Goal: Transaction & Acquisition: Download file/media

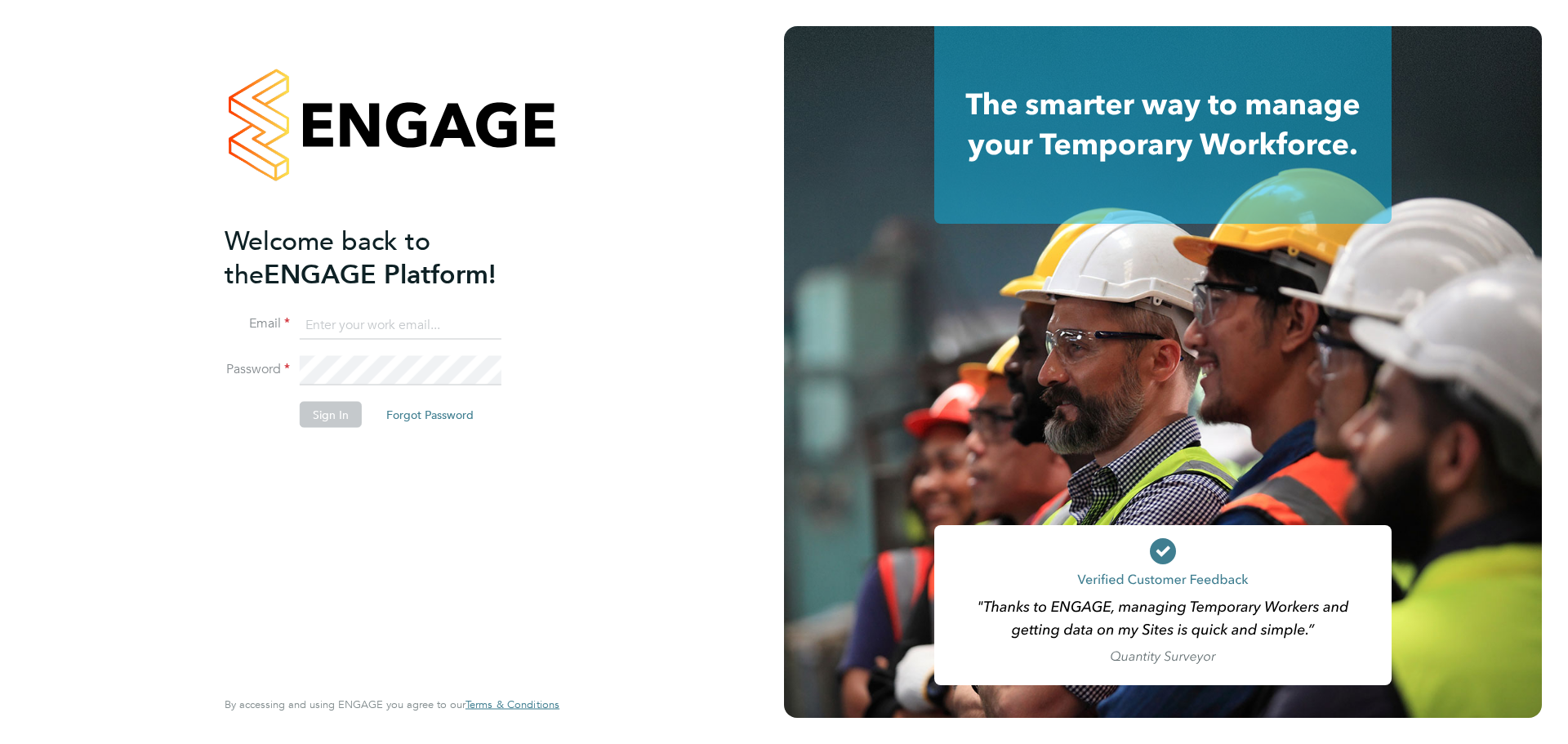
type input "lucy.anderton@integrapeople.com"
click at [326, 421] on button "Sign In" at bounding box center [330, 415] width 62 height 26
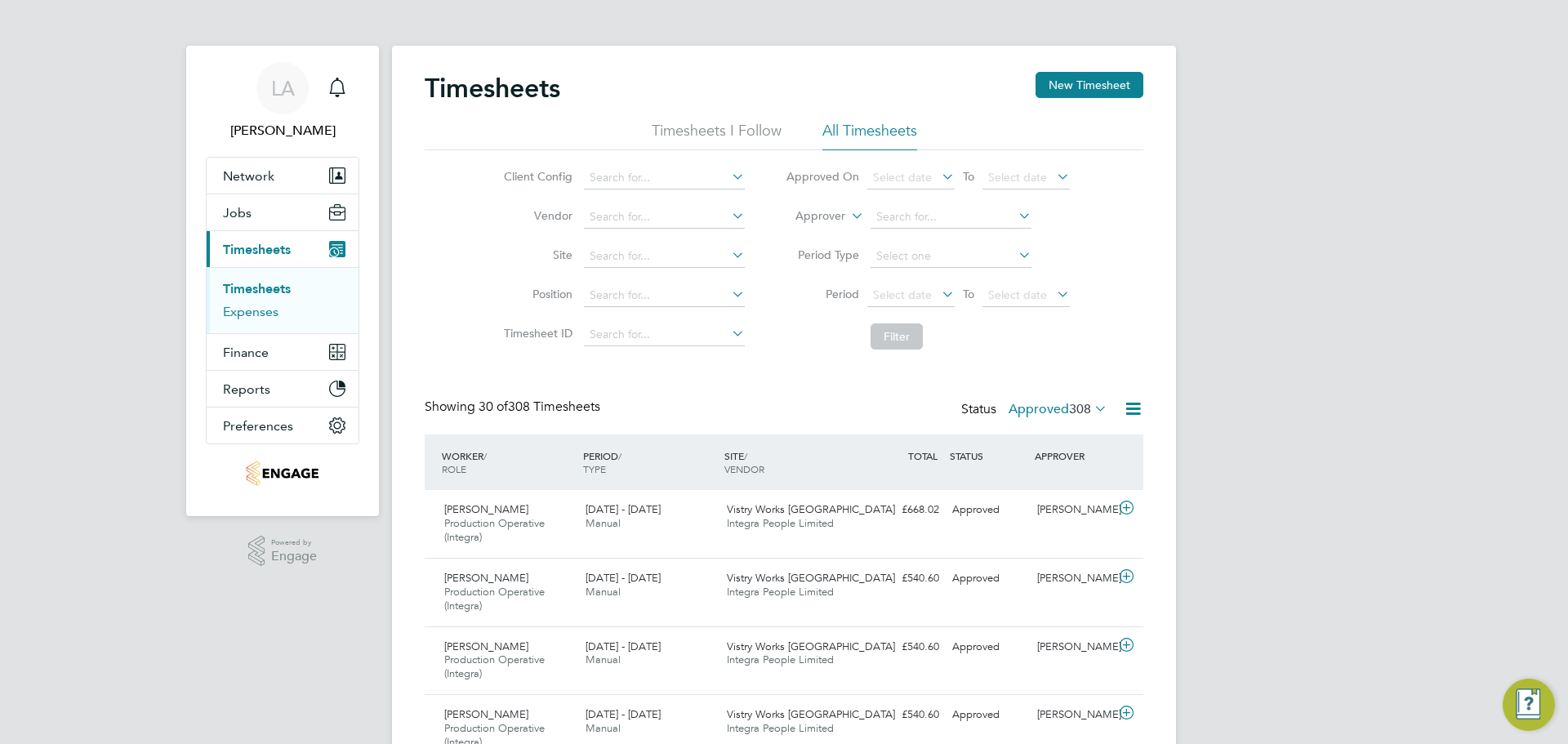
click at [265, 312] on link "Expenses" at bounding box center [250, 312] width 56 height 16
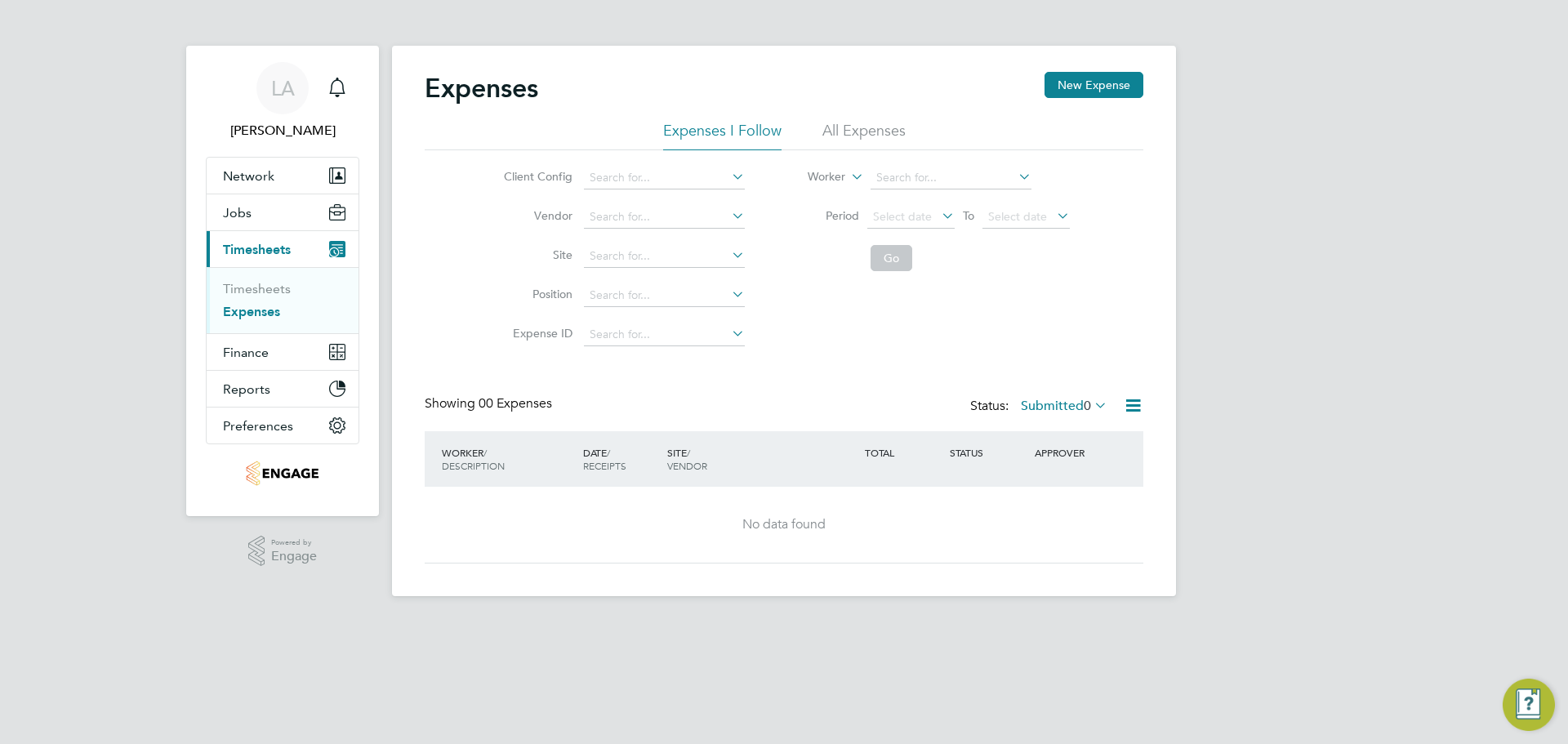
click at [860, 104] on div "Expenses New Expense" at bounding box center [783, 96] width 718 height 49
drag, startPoint x: 866, startPoint y: 116, endPoint x: 880, endPoint y: 117, distance: 14.0
click at [879, 117] on div "Expenses New Expense" at bounding box center [783, 96] width 718 height 49
click at [886, 162] on li "Worker" at bounding box center [928, 178] width 325 height 39
click at [869, 143] on li "All Expenses" at bounding box center [863, 135] width 83 height 29
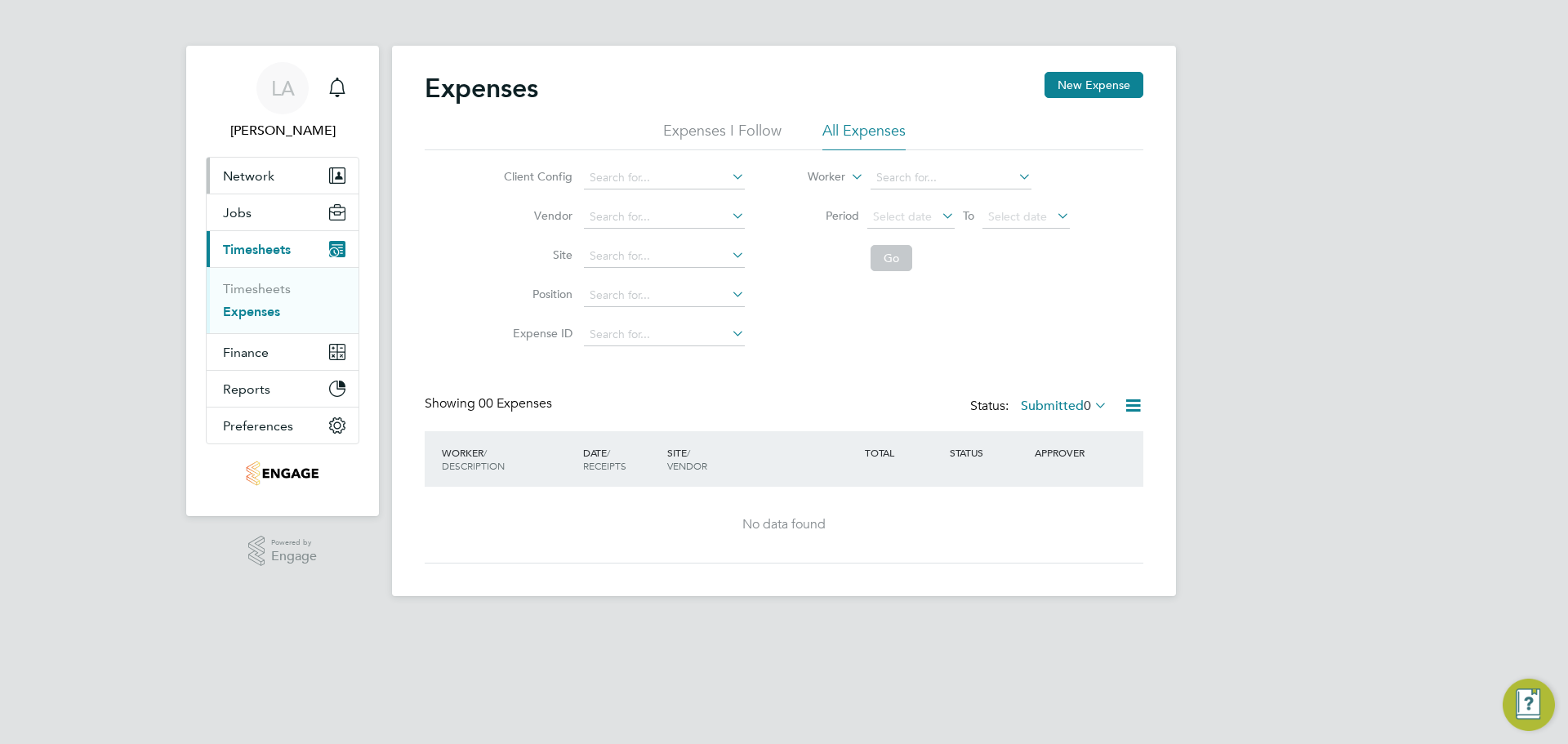
click at [271, 169] on span "Network" at bounding box center [248, 176] width 51 height 16
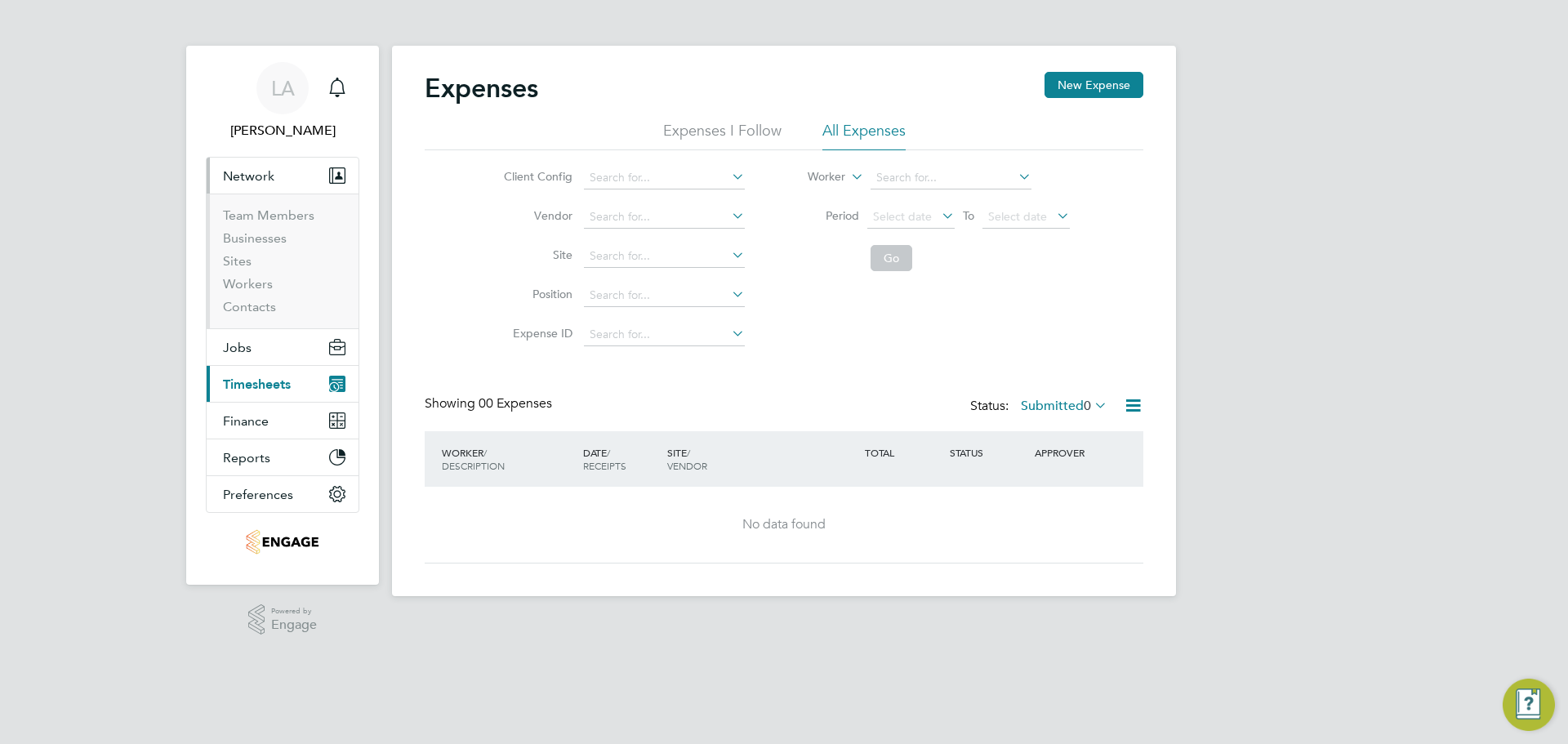
click at [270, 171] on span "Network" at bounding box center [248, 176] width 51 height 16
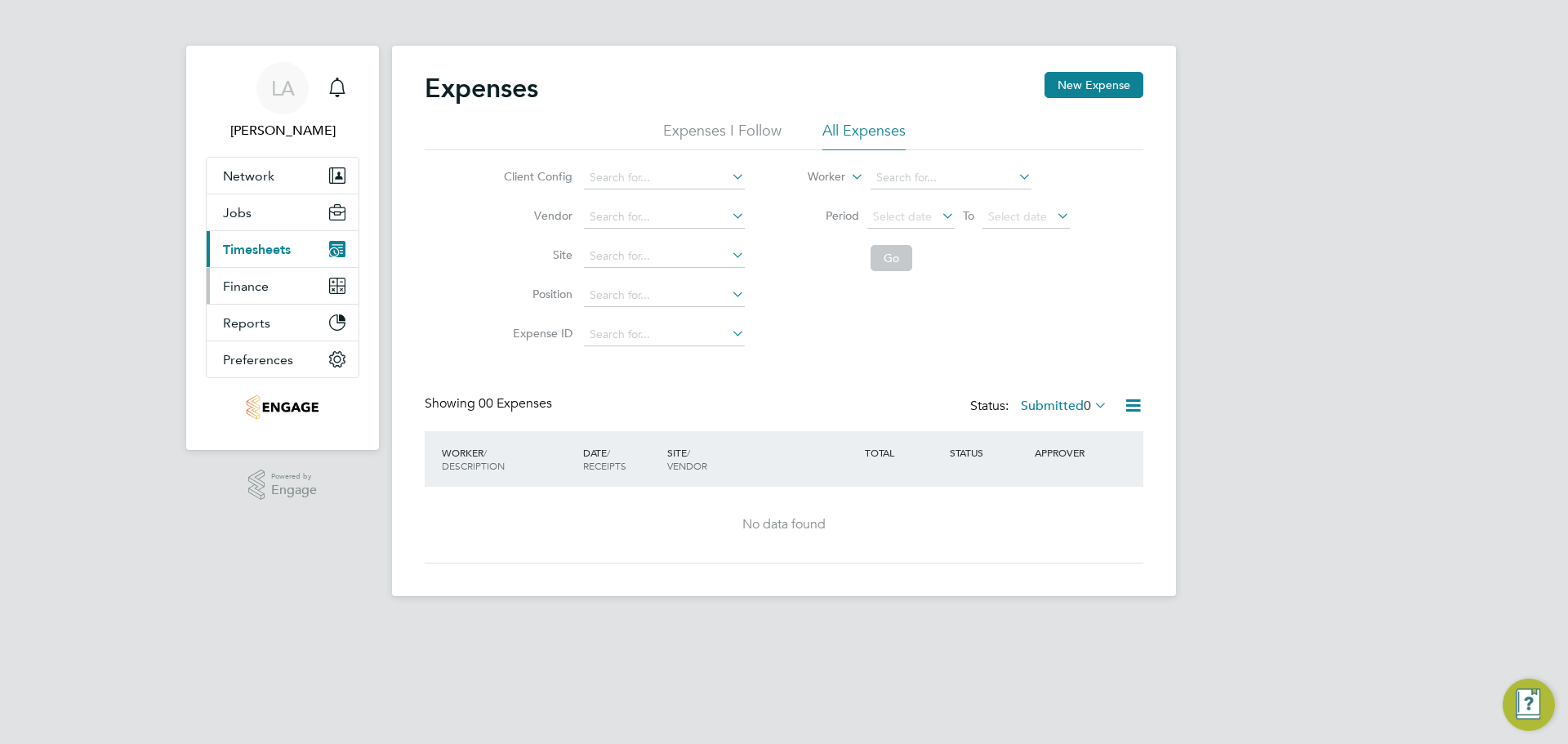
click at [247, 293] on span "Finance" at bounding box center [245, 286] width 46 height 16
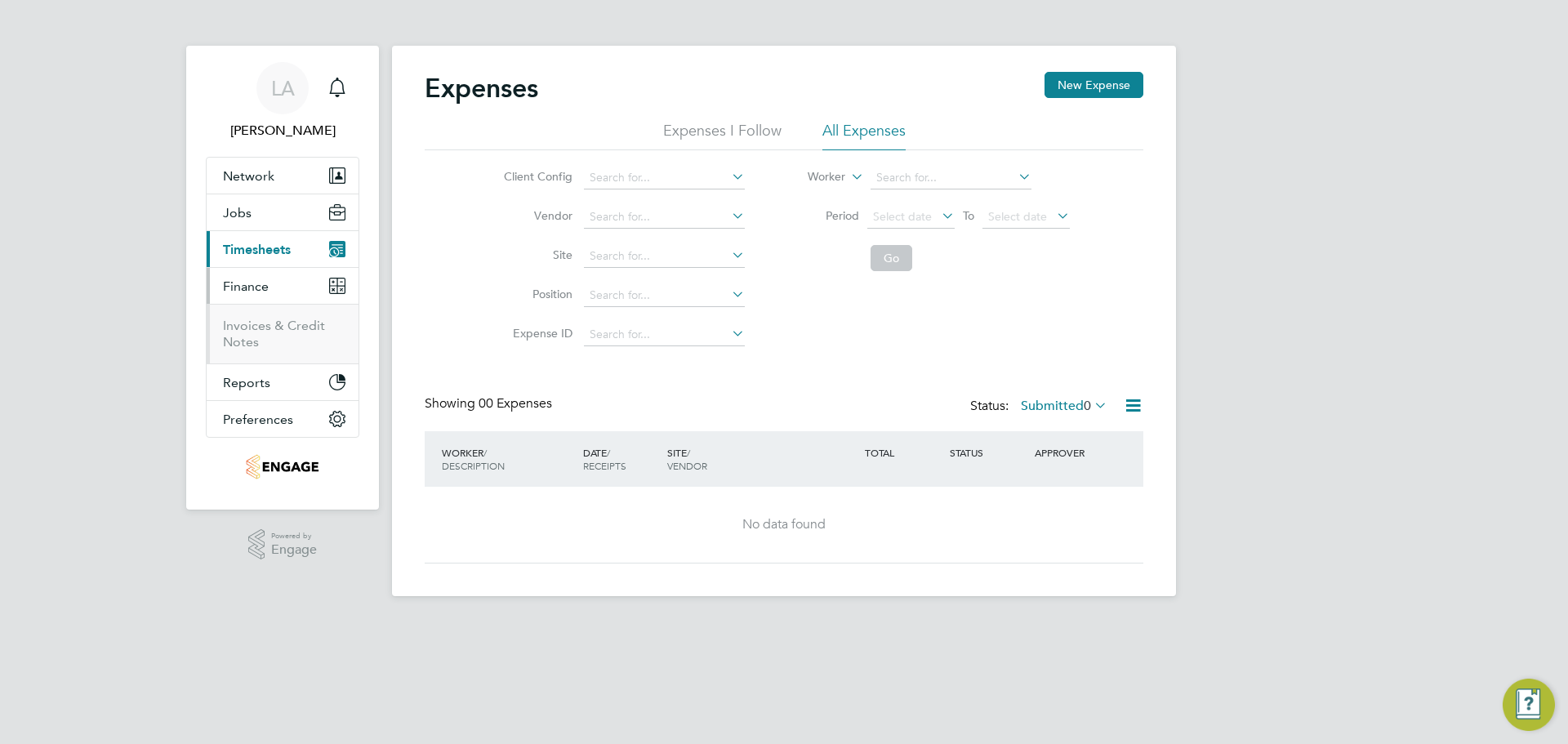
click at [255, 317] on ul "Invoices & Credit Notes" at bounding box center [282, 333] width 152 height 60
click at [259, 325] on link "Invoices & Credit Notes" at bounding box center [273, 333] width 102 height 31
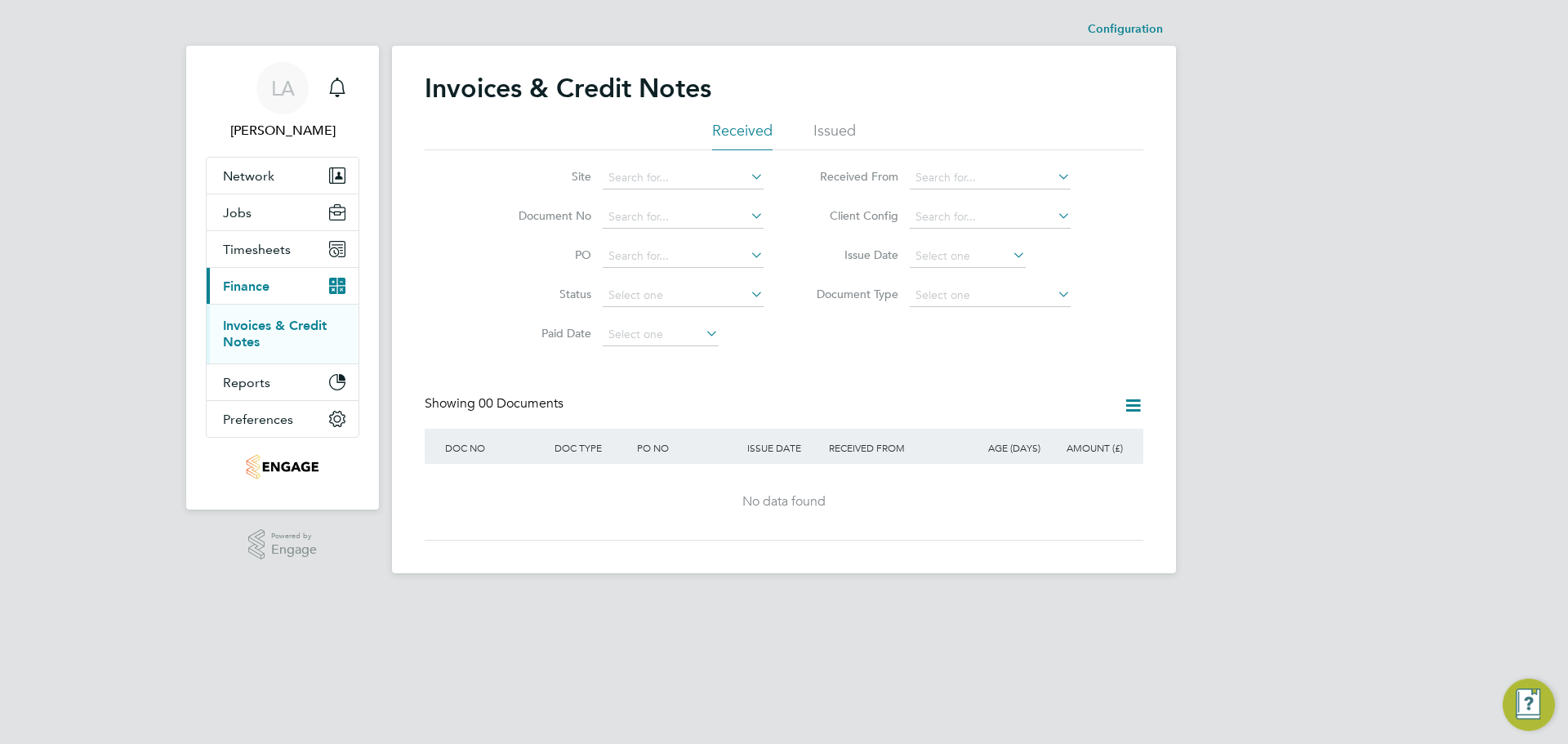
click at [852, 122] on li "Issued" at bounding box center [834, 135] width 42 height 29
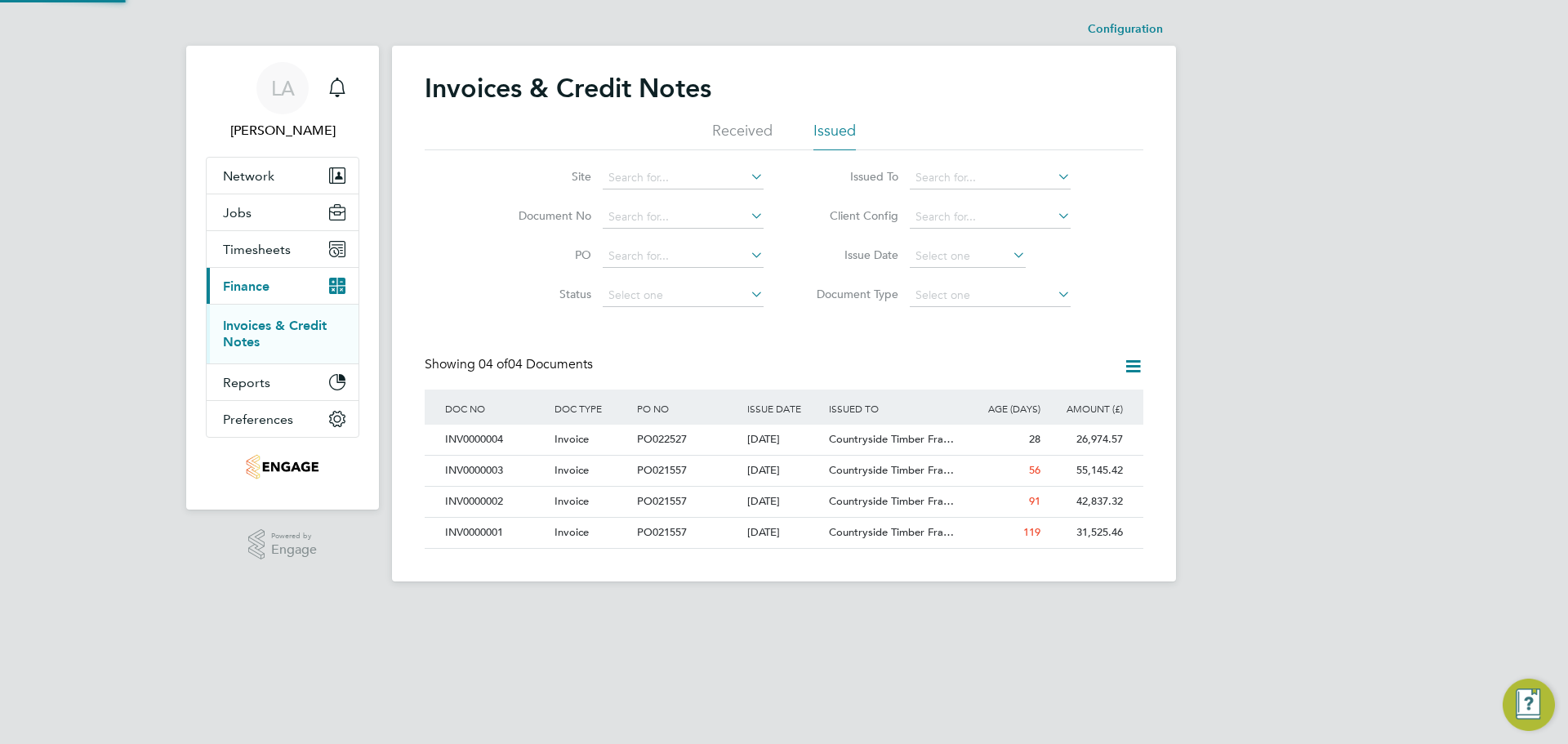
scroll to position [31, 111]
click at [951, 471] on span "Countryside Timber Fra…" at bounding box center [891, 470] width 124 height 14
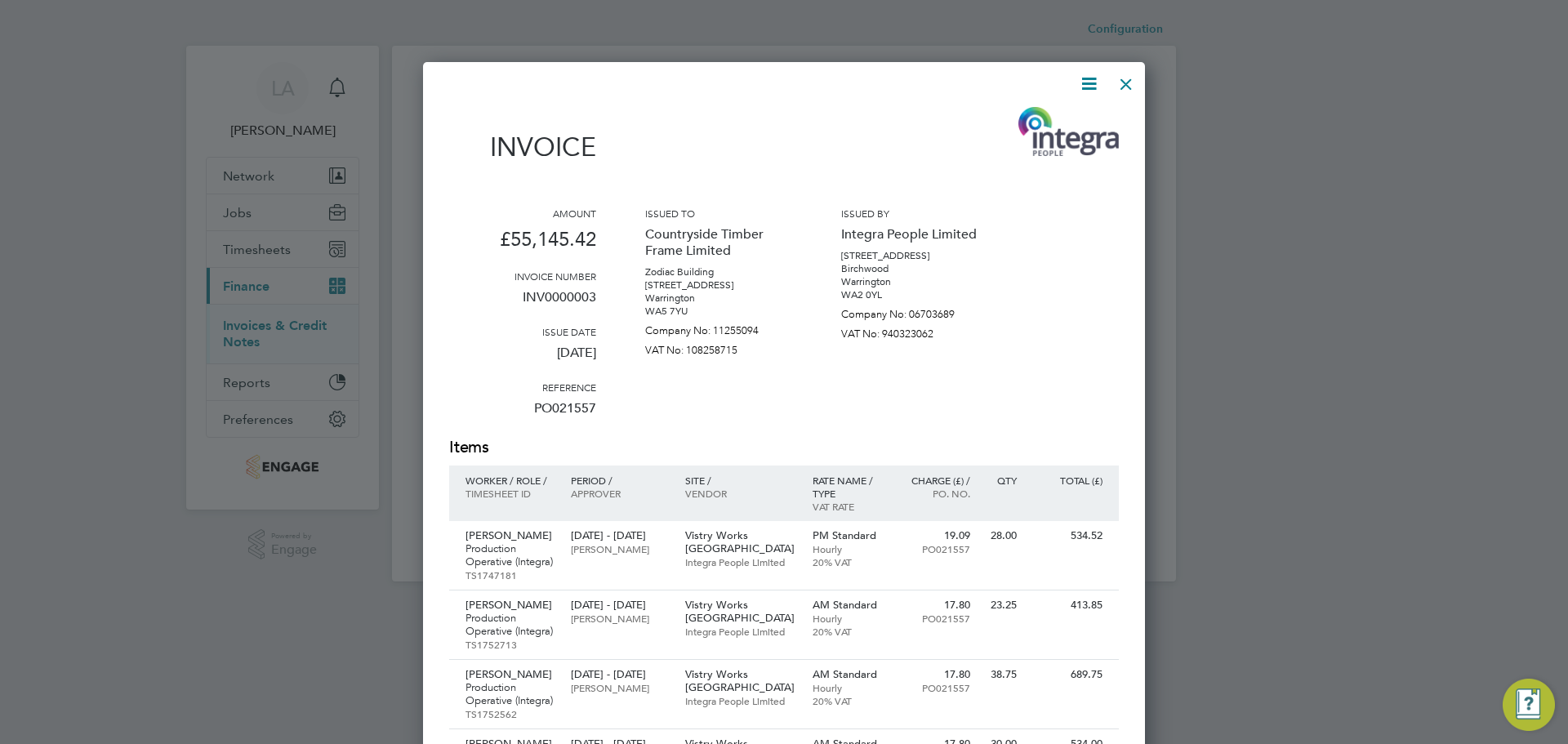
click at [1079, 89] on icon at bounding box center [1089, 83] width 21 height 21
click at [1062, 120] on li "Download Invoice" at bounding box center [1039, 122] width 113 height 23
